Goal: Understand process/instructions: Learn how to perform a task or action

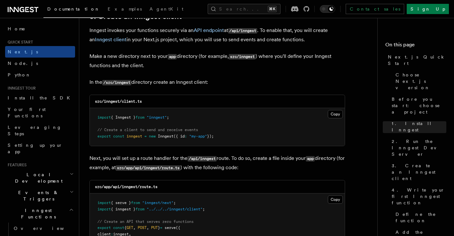
scroll to position [769, 0]
click at [331, 114] on button "Copy Copied" at bounding box center [335, 114] width 15 height 8
click at [335, 113] on button "Copy Copied" at bounding box center [335, 114] width 15 height 8
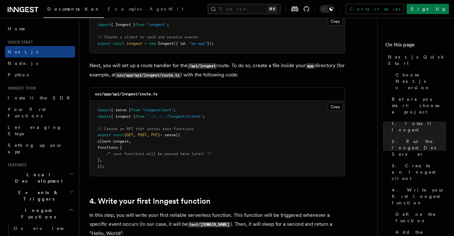
scroll to position [862, 0]
click at [335, 108] on button "Copy Copied" at bounding box center [335, 106] width 15 height 8
click at [31, 11] on icon at bounding box center [32, 9] width 4 height 5
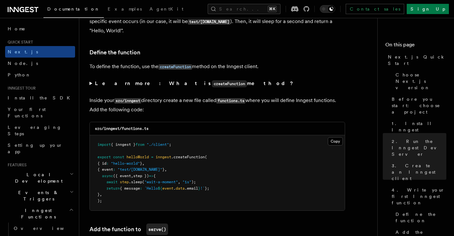
scroll to position [1066, 0]
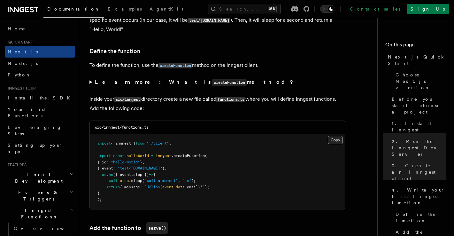
click at [333, 144] on button "Copy Copied" at bounding box center [335, 140] width 15 height 8
